Goal: Complete application form

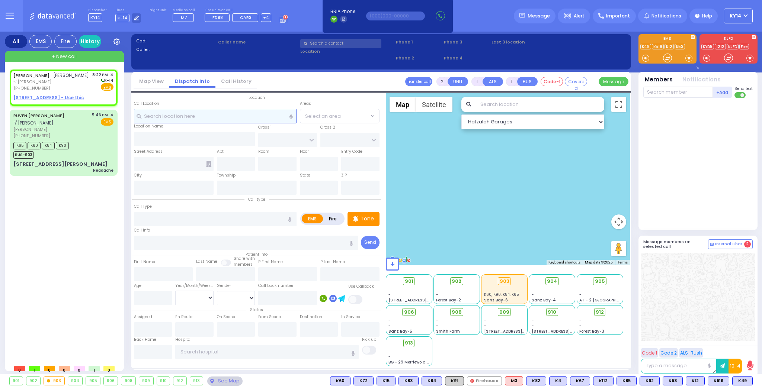
select select
radio input "true"
type input "[PERSON_NAME]"
select select
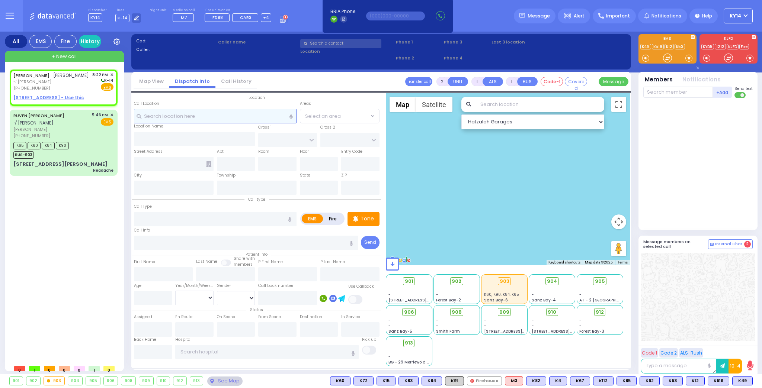
type input "20:22"
select select "Hatzalah Garages"
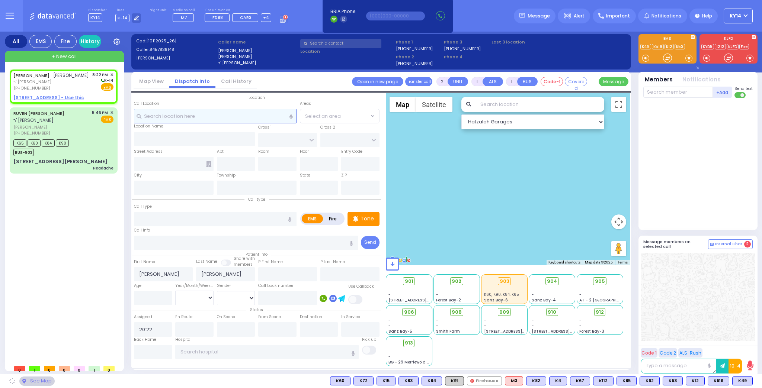
select select
radio input "true"
select select
select select "Hatzalah Garages"
select select
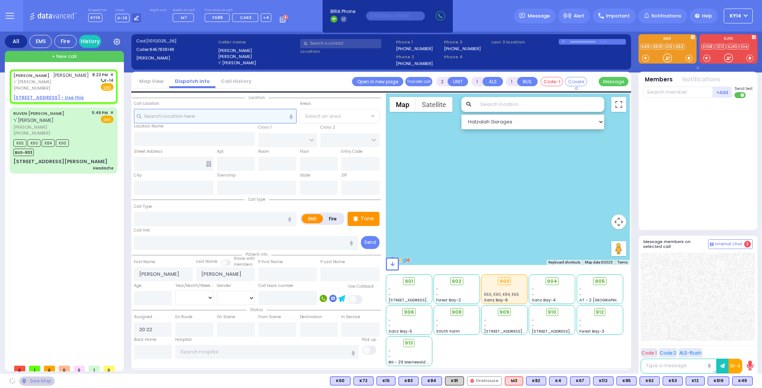
radio input "true"
select select
select select "Hatzalah Garages"
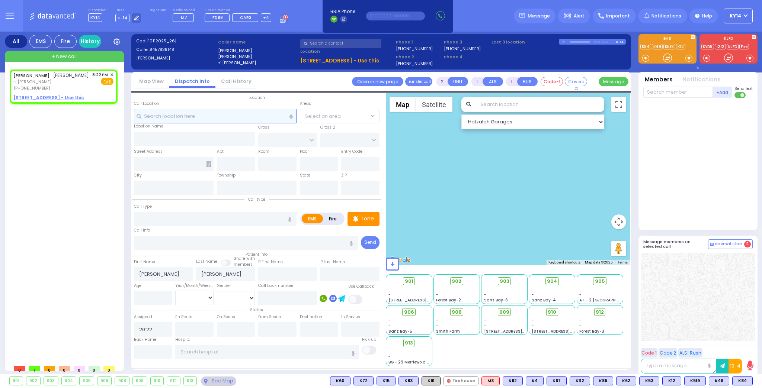
select select
radio input "true"
select select
select select "Hatzalah Garages"
